Goal: Task Accomplishment & Management: Use online tool/utility

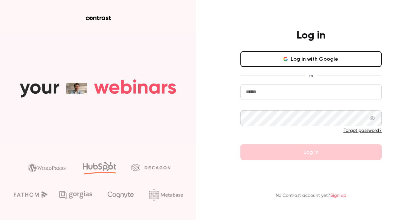
type input "**********"
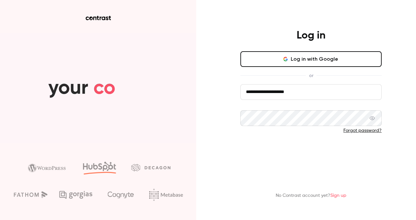
click at [312, 147] on button "Log in" at bounding box center [310, 153] width 141 height 16
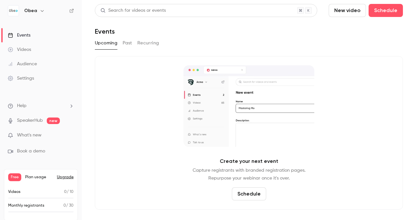
click at [14, 13] on img at bounding box center [13, 11] width 10 height 10
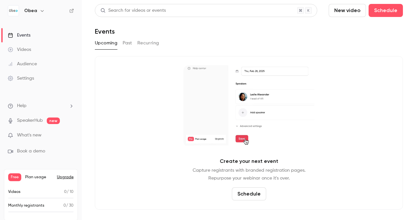
click at [36, 60] on link "Audience" at bounding box center [41, 64] width 82 height 14
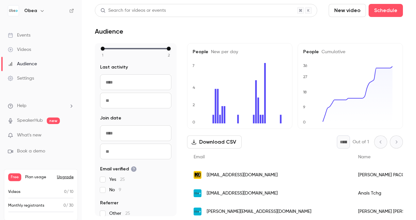
click at [213, 143] on button "Download CSV" at bounding box center [214, 142] width 55 height 13
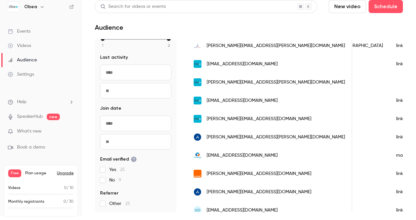
scroll to position [291, 0]
